Goal: Task Accomplishment & Management: Manage account settings

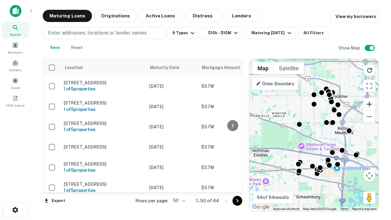
click at [369, 104] on button "Zoom in" at bounding box center [369, 104] width 12 height 12
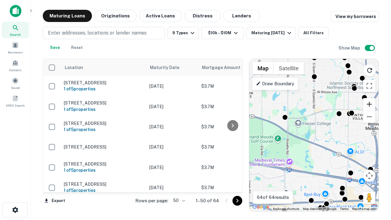
click at [369, 104] on button "Zoom in" at bounding box center [369, 104] width 12 height 12
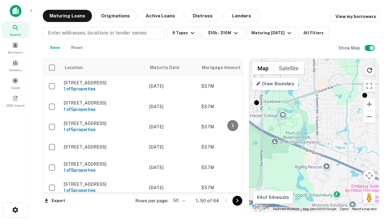
click at [370, 69] on icon "Reload search area" at bounding box center [369, 70] width 7 height 7
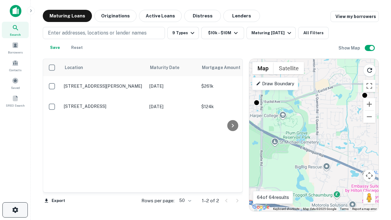
click at [15, 210] on icon "button" at bounding box center [15, 209] width 7 height 7
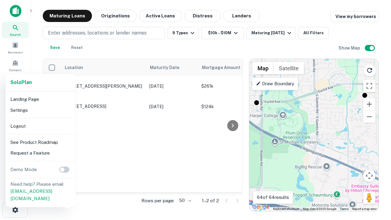
click at [40, 126] on li "Logout" at bounding box center [40, 126] width 65 height 11
